Goal: Task Accomplishment & Management: Use online tool/utility

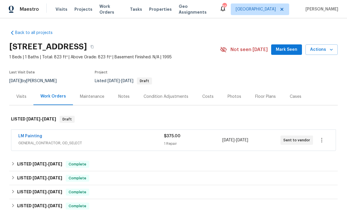
click at [109, 10] on span "Work Orders" at bounding box center [111, 9] width 24 height 12
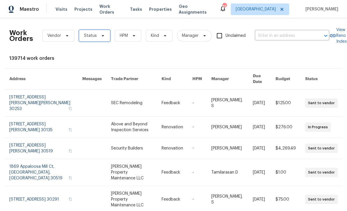
click at [96, 37] on span "Status" at bounding box center [94, 36] width 31 height 12
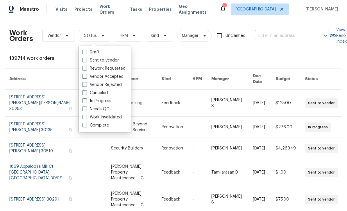
click at [85, 96] on label "Canceled" at bounding box center [95, 93] width 26 height 6
click at [85, 94] on input "Canceled" at bounding box center [84, 92] width 4 height 4
checkbox input "true"
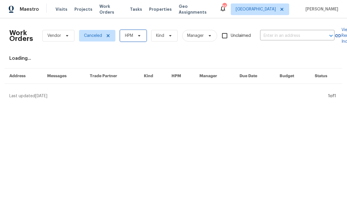
click at [126, 37] on span "HPM" at bounding box center [129, 36] width 8 height 6
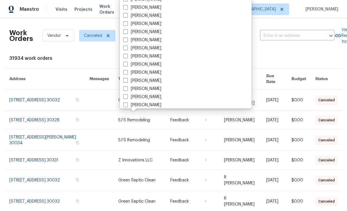
scroll to position [183, 0]
click at [96, 38] on span "Canceled" at bounding box center [93, 36] width 18 height 6
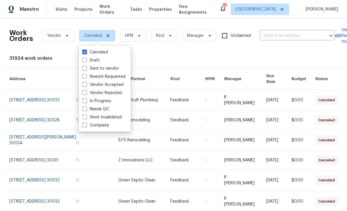
click at [88, 107] on label "Needs QC" at bounding box center [95, 109] width 27 height 6
click at [86, 107] on input "Needs QC" at bounding box center [84, 108] width 4 height 4
checkbox input "true"
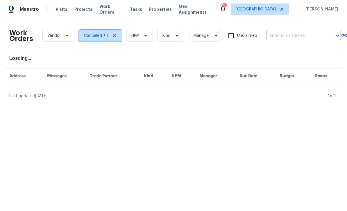
click at [94, 36] on span "Canceled + 1" at bounding box center [96, 36] width 24 height 6
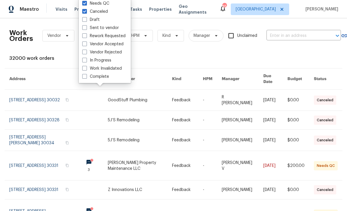
click at [93, 14] on label "Canceled" at bounding box center [95, 12] width 26 height 6
click at [86, 13] on input "Canceled" at bounding box center [84, 11] width 4 height 4
checkbox input "false"
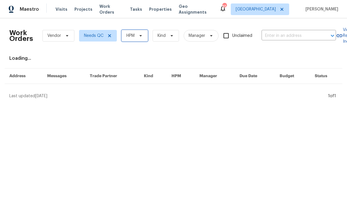
click at [128, 41] on span "HPM" at bounding box center [135, 36] width 26 height 12
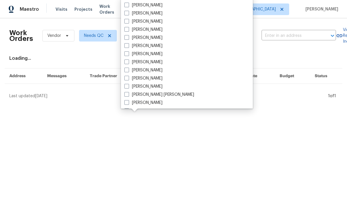
scroll to position [221, 0]
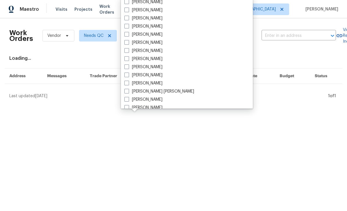
click at [128, 53] on label "[PERSON_NAME]" at bounding box center [143, 51] width 38 height 6
click at [128, 52] on input "[PERSON_NAME]" at bounding box center [126, 50] width 4 height 4
checkbox input "true"
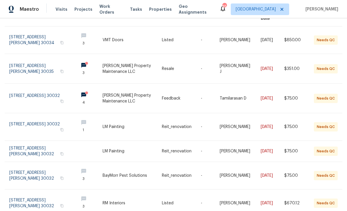
scroll to position [59, 1]
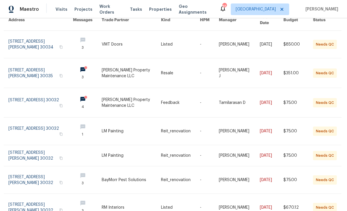
click at [33, 39] on link at bounding box center [40, 44] width 65 height 27
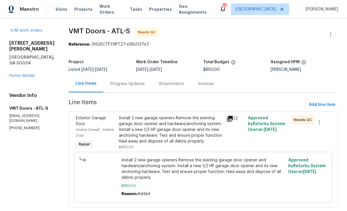
scroll to position [14, 0]
click at [129, 115] on div "Install 2 new garage openers Remove the existing garage door opener and hardwar…" at bounding box center [171, 129] width 104 height 29
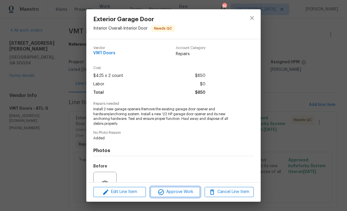
click at [194, 190] on span "Approve Work" at bounding box center [175, 192] width 46 height 7
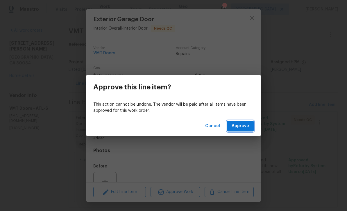
click at [245, 127] on span "Approve" at bounding box center [240, 126] width 17 height 7
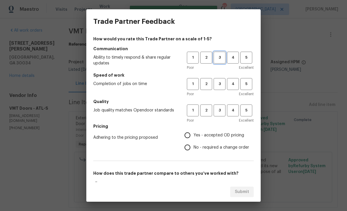
click at [220, 60] on span "3" at bounding box center [219, 57] width 11 height 7
click at [221, 87] on span "3" at bounding box center [219, 84] width 11 height 7
click at [221, 113] on span "3" at bounding box center [219, 110] width 11 height 7
click at [191, 138] on input "Yes - accepted OD pricing" at bounding box center [187, 135] width 12 height 12
radio input "true"
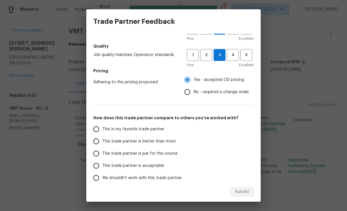
scroll to position [61, 0]
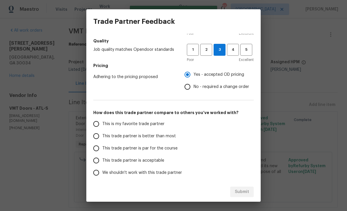
click at [96, 134] on input "This trade partner is better than most" at bounding box center [96, 136] width 12 height 12
radio input "false"
click at [95, 125] on input "This is my favorite trade partner" at bounding box center [96, 124] width 12 height 12
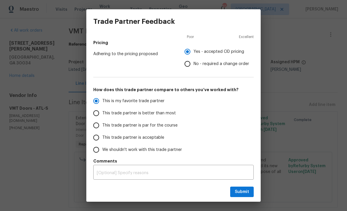
scroll to position [84, 0]
click at [242, 190] on span "Submit" at bounding box center [242, 192] width 14 height 7
radio input "true"
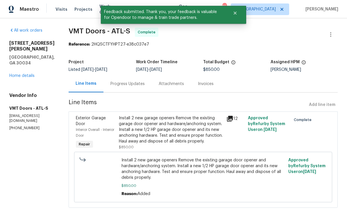
click at [27, 74] on link "Home details" at bounding box center [21, 76] width 25 height 4
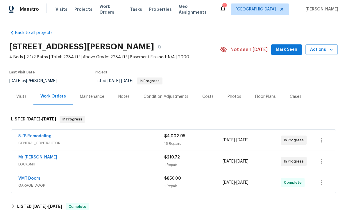
click at [104, 7] on span "Work Orders" at bounding box center [111, 9] width 24 height 12
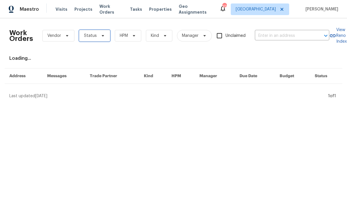
click at [95, 39] on span "Status" at bounding box center [94, 36] width 31 height 12
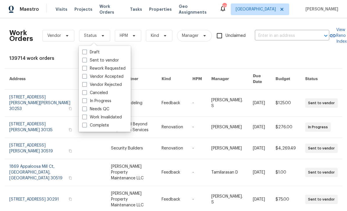
click at [85, 108] on span at bounding box center [84, 109] width 5 height 5
click at [85, 108] on input "Needs QC" at bounding box center [84, 108] width 4 height 4
checkbox input "true"
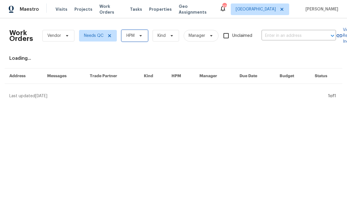
click at [141, 40] on span "HPM" at bounding box center [135, 36] width 26 height 12
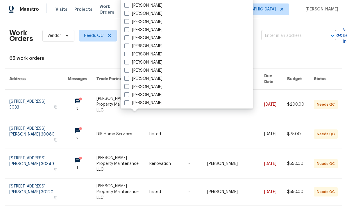
scroll to position [196, 0]
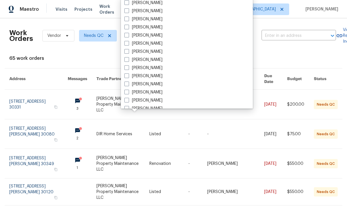
click at [150, 77] on label "[PERSON_NAME]" at bounding box center [143, 76] width 38 height 6
click at [128, 77] on input "[PERSON_NAME]" at bounding box center [126, 75] width 4 height 4
checkbox input "true"
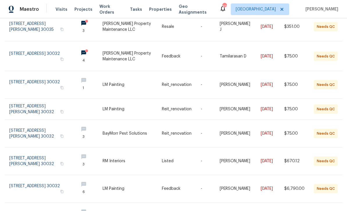
scroll to position [78, 0]
click at [97, 49] on link at bounding box center [88, 55] width 29 height 29
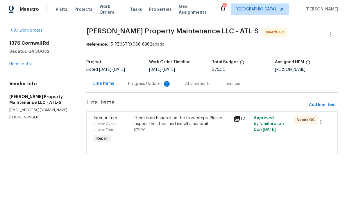
click at [133, 92] on div "Progress Updates 1" at bounding box center [149, 83] width 57 height 17
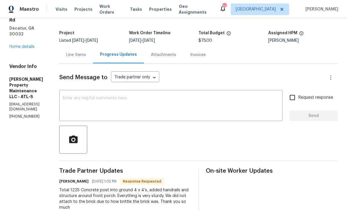
scroll to position [28, 0]
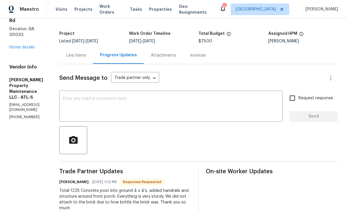
click at [106, 11] on span "Work Orders" at bounding box center [111, 9] width 24 height 12
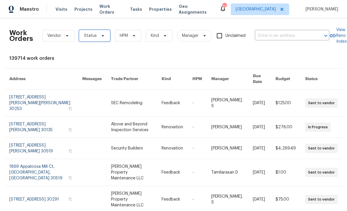
click at [94, 35] on span "Status" at bounding box center [90, 36] width 13 height 6
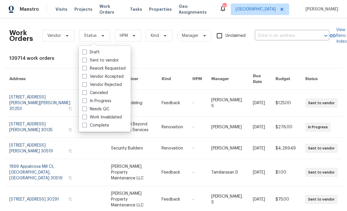
click at [88, 106] on label "Needs QC" at bounding box center [95, 109] width 27 height 6
click at [86, 106] on input "Needs QC" at bounding box center [84, 108] width 4 height 4
checkbox input "true"
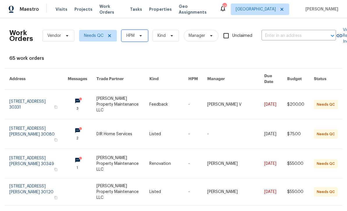
click at [135, 34] on span "HPM" at bounding box center [130, 36] width 8 height 6
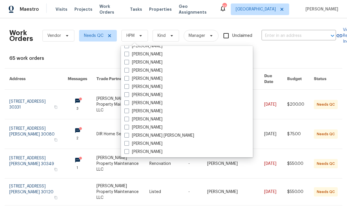
scroll to position [227, 0]
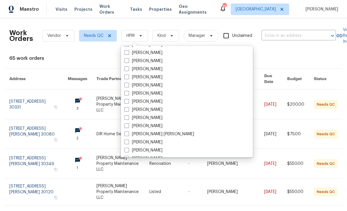
click at [155, 94] on label "[PERSON_NAME]" at bounding box center [143, 94] width 38 height 6
click at [128, 94] on input "[PERSON_NAME]" at bounding box center [126, 93] width 4 height 4
checkbox input "true"
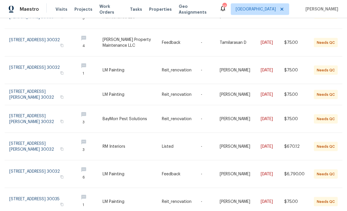
scroll to position [19, 0]
click at [33, 161] on link at bounding box center [41, 174] width 65 height 27
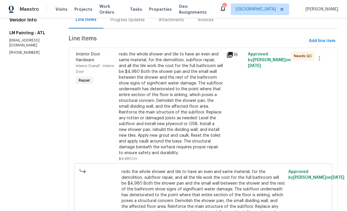
scroll to position [58, 0]
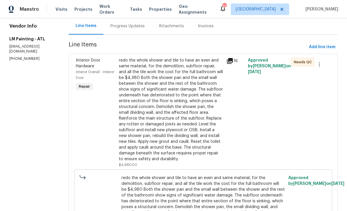
click at [223, 87] on div "redo the whole shower and tile to have an even and same material, for the demol…" at bounding box center [171, 110] width 104 height 105
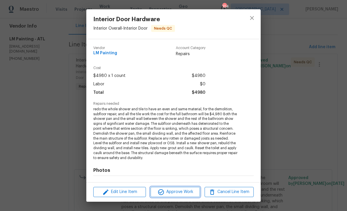
click at [189, 192] on span "Approve Work" at bounding box center [175, 192] width 46 height 7
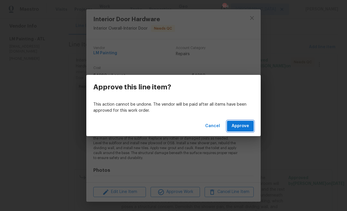
click at [248, 128] on span "Approve" at bounding box center [240, 126] width 17 height 7
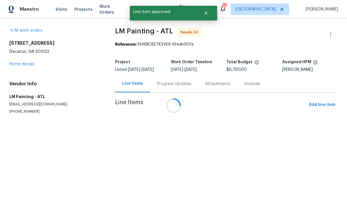
scroll to position [0, 0]
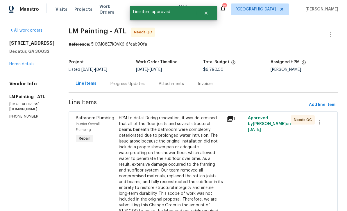
click at [214, 148] on div "HPM to detail During renovation, it was determined that all of the floor joists…" at bounding box center [171, 167] width 104 height 105
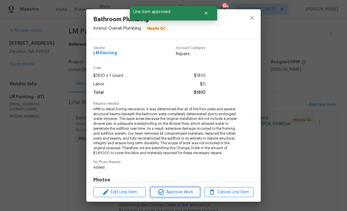
click at [189, 192] on span "Approve Work" at bounding box center [175, 192] width 46 height 7
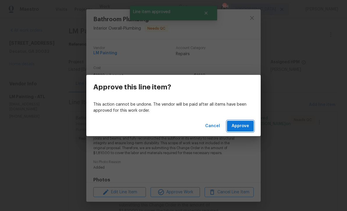
click at [242, 125] on span "Approve" at bounding box center [240, 126] width 17 height 7
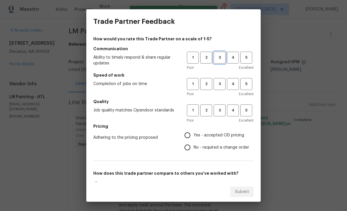
click at [221, 59] on span "3" at bounding box center [219, 57] width 11 height 7
click at [221, 85] on span "3" at bounding box center [219, 84] width 11 height 7
click at [218, 116] on button "3" at bounding box center [220, 111] width 12 height 12
click at [190, 135] on input "Yes - accepted OD pricing" at bounding box center [187, 135] width 12 height 12
radio input "true"
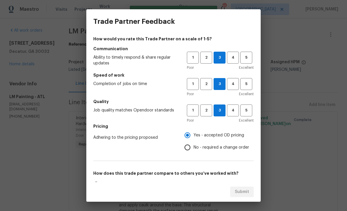
scroll to position [20, 0]
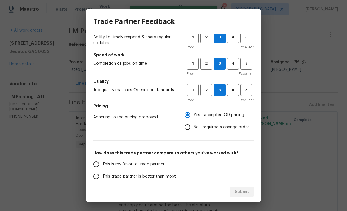
click at [92, 163] on input "This is my favorite trade partner" at bounding box center [96, 164] width 12 height 12
click at [248, 192] on span "Submit" at bounding box center [242, 192] width 14 height 7
radio input "true"
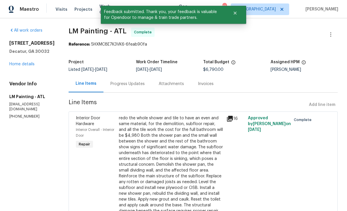
click at [99, 9] on span "Work Orders" at bounding box center [111, 9] width 24 height 12
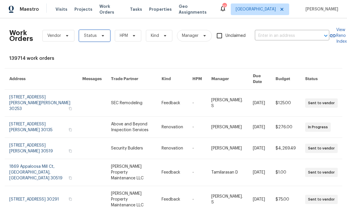
click at [96, 35] on span "Status" at bounding box center [94, 36] width 31 height 12
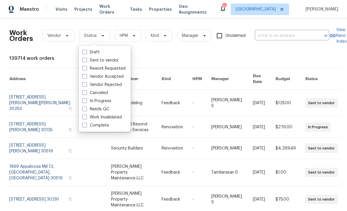
click at [89, 107] on label "Needs QC" at bounding box center [95, 109] width 27 height 6
click at [86, 107] on input "Needs QC" at bounding box center [84, 108] width 4 height 4
checkbox input "true"
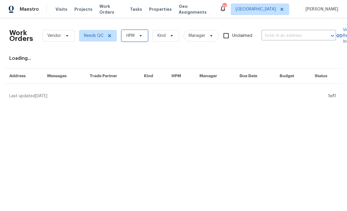
click at [135, 34] on span "HPM" at bounding box center [130, 36] width 8 height 6
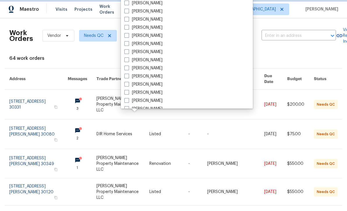
scroll to position [167, 0]
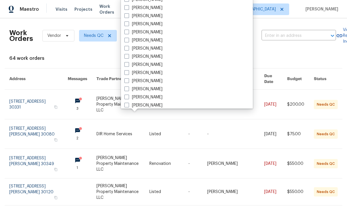
click at [158, 105] on div "[PERSON_NAME]" at bounding box center [187, 105] width 128 height 8
click at [129, 105] on label "[PERSON_NAME]" at bounding box center [143, 106] width 38 height 6
click at [128, 105] on input "[PERSON_NAME]" at bounding box center [126, 105] width 4 height 4
checkbox input "true"
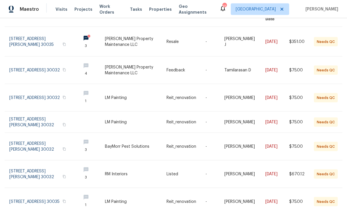
scroll to position [19, 0]
click at [30, 161] on link at bounding box center [42, 174] width 67 height 27
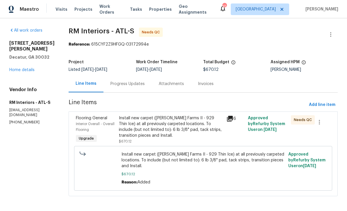
click at [146, 86] on div "Progress Updates" at bounding box center [127, 83] width 48 height 17
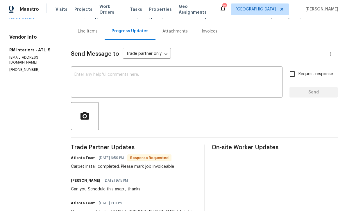
scroll to position [50, 0]
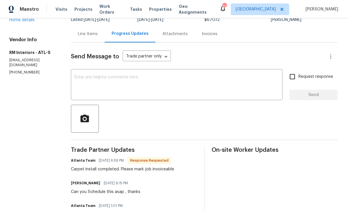
click at [92, 37] on div "Line Items" at bounding box center [88, 34] width 20 height 6
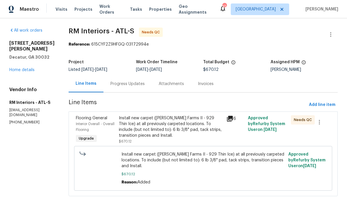
click at [196, 131] on div "Install new carpet (Abshire Farms II - 929 Thin Ice) at all previously carpeted…" at bounding box center [171, 126] width 104 height 23
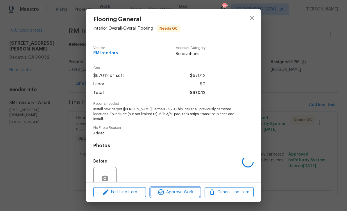
click at [186, 193] on span "Approve Work" at bounding box center [175, 192] width 46 height 7
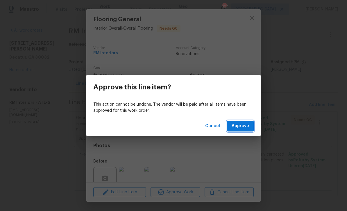
click at [247, 127] on span "Approve" at bounding box center [240, 126] width 17 height 7
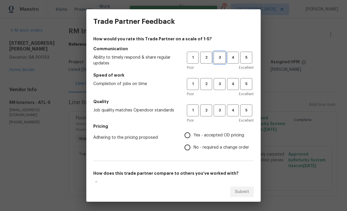
click at [221, 57] on span "3" at bounding box center [219, 57] width 11 height 7
click at [222, 81] on span "3" at bounding box center [219, 84] width 11 height 7
click at [225, 110] on span "3" at bounding box center [219, 110] width 11 height 7
click at [193, 135] on input "Yes - accepted OD pricing" at bounding box center [187, 135] width 12 height 12
radio input "true"
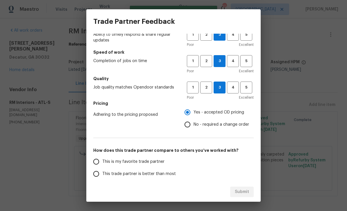
click at [95, 160] on input "This is my favorite trade partner" at bounding box center [96, 162] width 12 height 12
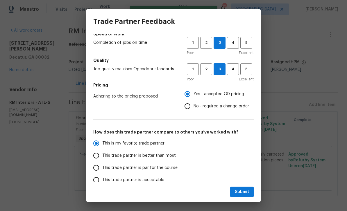
scroll to position [42, 0]
click at [249, 191] on button "Submit" at bounding box center [242, 192] width 24 height 11
radio input "true"
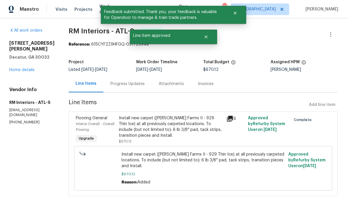
click at [23, 68] on link "Home details" at bounding box center [21, 70] width 25 height 4
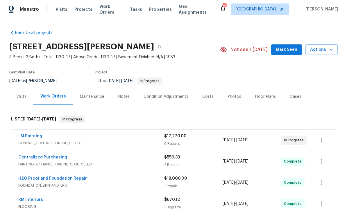
click at [109, 12] on span "Work Orders" at bounding box center [111, 9] width 24 height 12
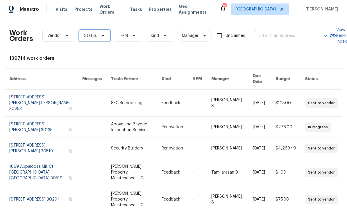
click at [101, 35] on icon at bounding box center [103, 35] width 5 height 5
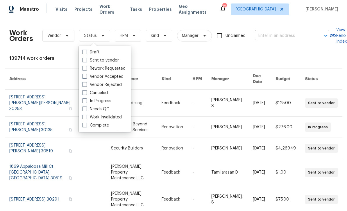
click at [88, 109] on label "Needs QC" at bounding box center [95, 109] width 27 height 6
click at [86, 109] on input "Needs QC" at bounding box center [84, 108] width 4 height 4
checkbox input "true"
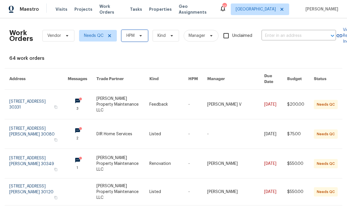
click at [140, 37] on icon at bounding box center [140, 35] width 5 height 5
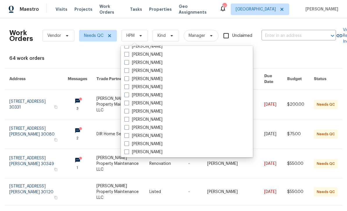
scroll to position [194, 0]
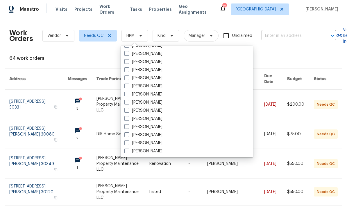
click at [155, 128] on label "[PERSON_NAME]" at bounding box center [143, 127] width 38 height 6
click at [128, 128] on input "[PERSON_NAME]" at bounding box center [126, 126] width 4 height 4
checkbox input "true"
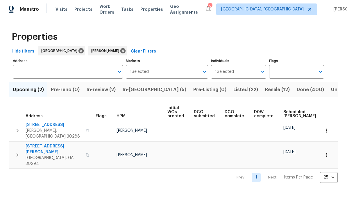
click at [105, 90] on span "In-review (2)" at bounding box center [101, 90] width 29 height 8
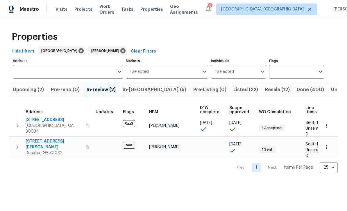
scroll to position [2, 0]
click at [36, 139] on span "3449 Hyland Dr" at bounding box center [54, 145] width 57 height 12
click at [230, 97] on button "Listed (22)" at bounding box center [246, 89] width 32 height 15
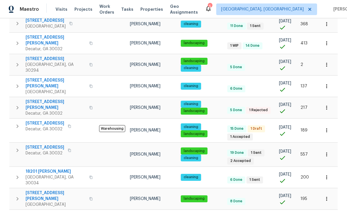
scroll to position [279, 0]
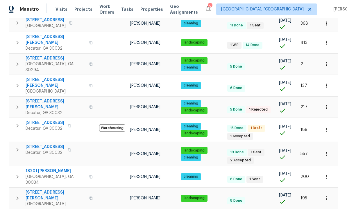
click at [38, 99] on span "2704 Ellen Way" at bounding box center [56, 105] width 60 height 12
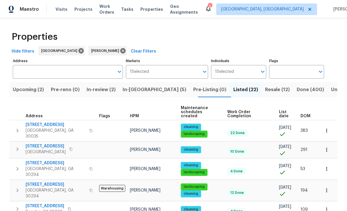
scroll to position [0, 0]
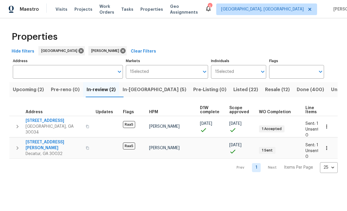
click at [139, 94] on span "In-[GEOGRAPHIC_DATA] (5)" at bounding box center [155, 90] width 64 height 8
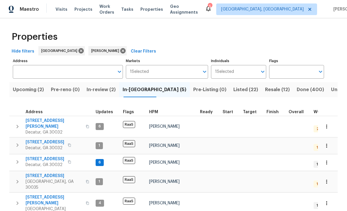
scroll to position [12, 0]
click at [41, 140] on span "[STREET_ADDRESS]" at bounding box center [45, 143] width 39 height 6
click at [30, 86] on span "Upcoming (2)" at bounding box center [28, 90] width 31 height 8
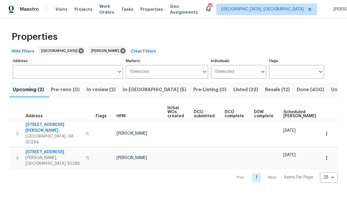
click at [265, 89] on span "Resale (12)" at bounding box center [277, 90] width 25 height 8
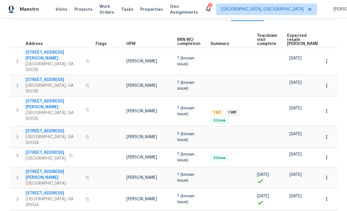
scroll to position [79, 0]
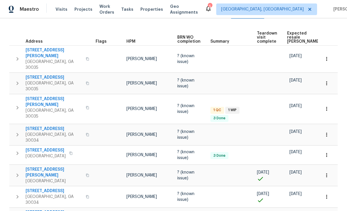
click at [41, 96] on span "[STREET_ADDRESS][PERSON_NAME]" at bounding box center [54, 102] width 57 height 12
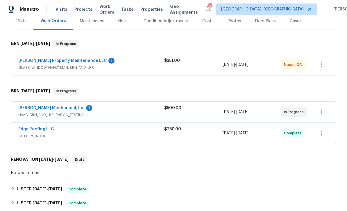
scroll to position [76, 0]
click at [37, 109] on link "[PERSON_NAME] Mechanical, Inc" at bounding box center [51, 108] width 66 height 4
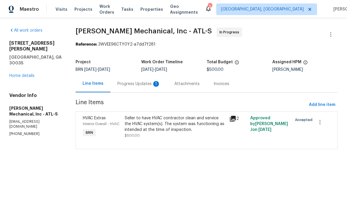
click at [157, 82] on div "1" at bounding box center [156, 84] width 6 height 6
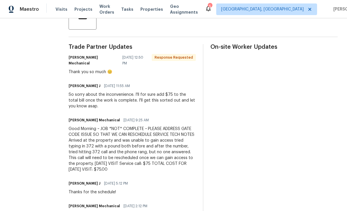
scroll to position [154, 0]
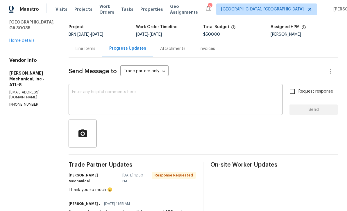
click at [297, 69] on div "Send Message to Trade partner only Trade partner only ​" at bounding box center [196, 72] width 255 height 14
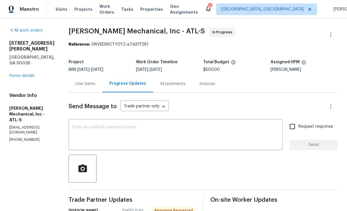
scroll to position [0, 0]
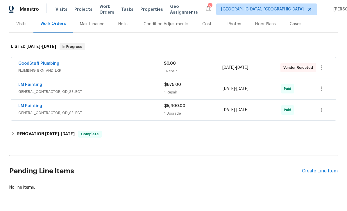
scroll to position [73, 0]
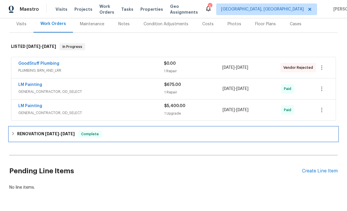
click at [29, 134] on h6 "RENOVATION [DATE] - [DATE]" at bounding box center [46, 134] width 58 height 7
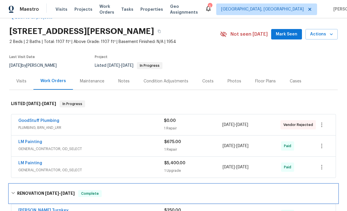
scroll to position [13, 0]
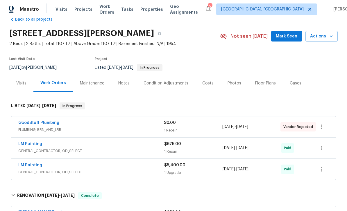
click at [237, 83] on div "Photos" at bounding box center [235, 84] width 14 height 6
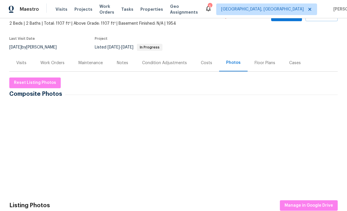
scroll to position [43, 0]
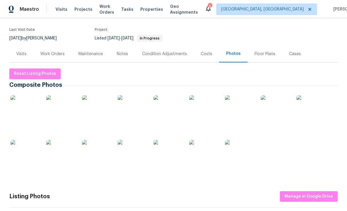
click at [283, 109] on img at bounding box center [275, 109] width 29 height 29
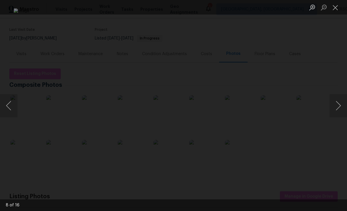
click at [335, 105] on button "Next image" at bounding box center [338, 105] width 17 height 23
click at [337, 104] on button "Next image" at bounding box center [338, 105] width 17 height 23
click at [336, 105] on button "Next image" at bounding box center [338, 105] width 17 height 23
click at [336, 8] on button "Close lightbox" at bounding box center [336, 7] width 12 height 10
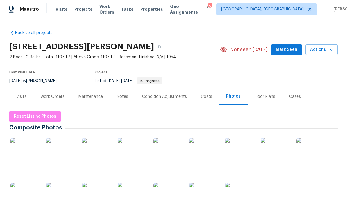
scroll to position [0, 0]
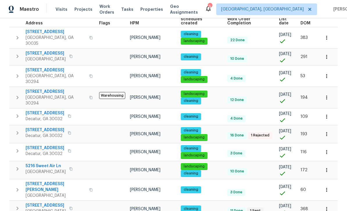
scroll to position [92, 0]
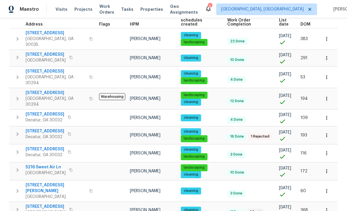
click at [40, 52] on span "[STREET_ADDRESS]" at bounding box center [46, 55] width 40 height 6
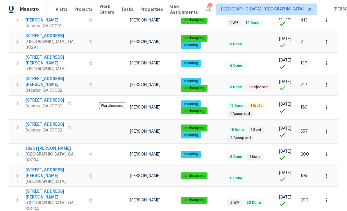
scroll to position [301, 0]
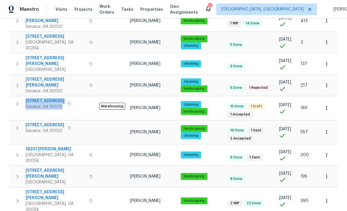
copy div "[STREET_ADDRESS]"
click at [10, 145] on td "18201 Waldrop Cv Decatur, GA 30034" at bounding box center [53, 155] width 88 height 21
click at [36, 98] on span "2046 Dellwood Pl" at bounding box center [45, 101] width 39 height 6
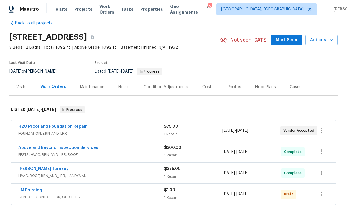
scroll to position [11, 0]
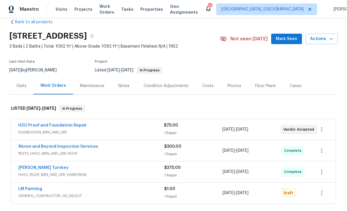
click at [182, 83] on div "Condition Adjustments" at bounding box center [166, 86] width 45 height 6
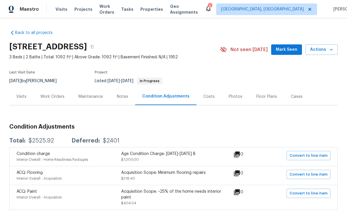
scroll to position [19, 0]
